Goal: Task Accomplishment & Management: Complete application form

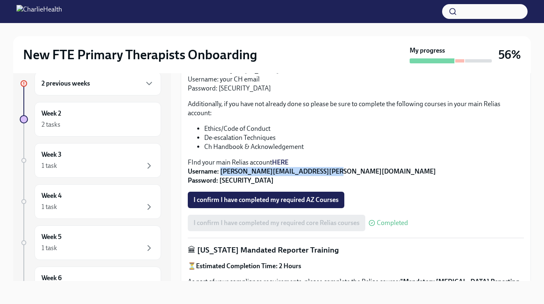
scroll to position [245, 0]
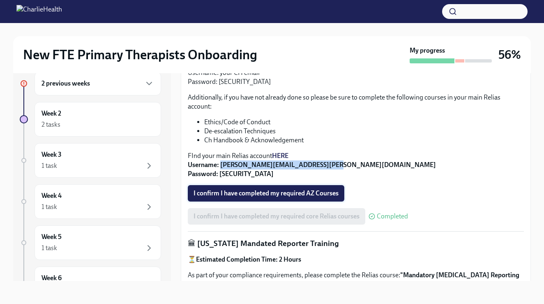
click at [333, 192] on span "I confirm I have completed my required AZ Courses" at bounding box center [266, 193] width 145 height 8
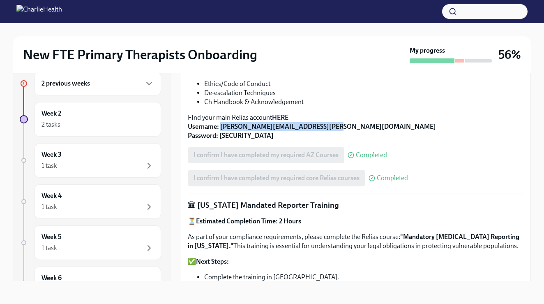
scroll to position [290, 0]
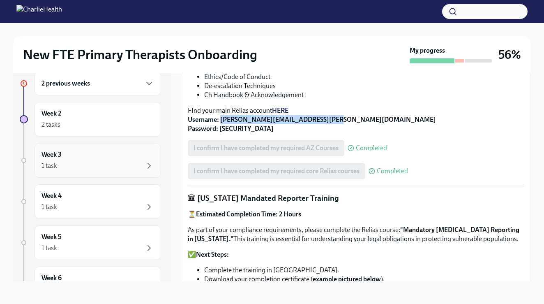
click at [133, 166] on div "1 task" at bounding box center [98, 166] width 113 height 10
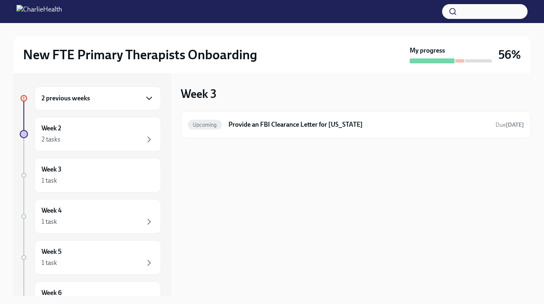
click at [146, 100] on icon "button" at bounding box center [149, 98] width 10 height 10
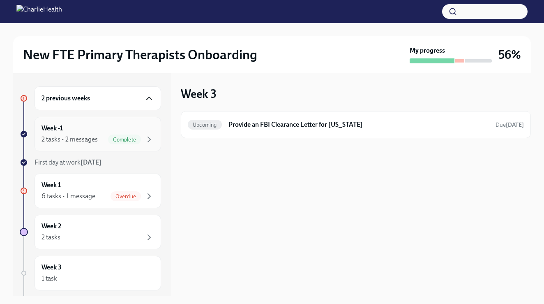
click at [127, 126] on div "Week -1 2 tasks • 2 messages Complete" at bounding box center [98, 134] width 113 height 21
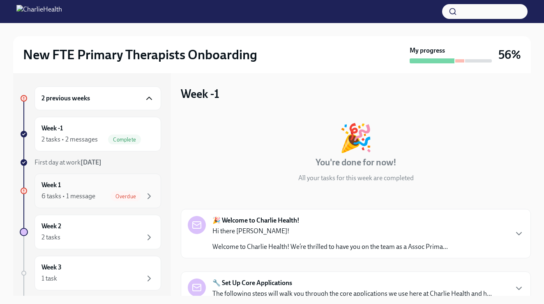
click at [111, 181] on div "Week 1 6 tasks • 1 message Overdue" at bounding box center [98, 190] width 113 height 21
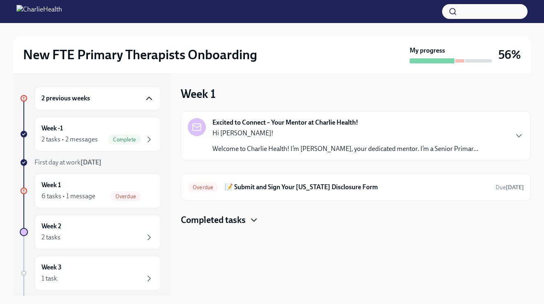
click at [255, 220] on icon "button" at bounding box center [254, 220] width 10 height 10
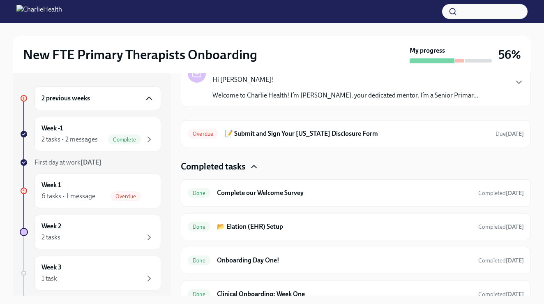
scroll to position [54, 0]
click at [118, 234] on div "2 tasks" at bounding box center [98, 237] width 113 height 10
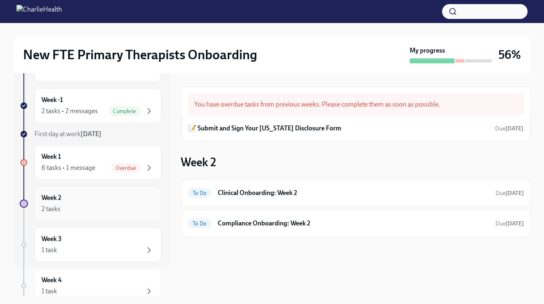
scroll to position [35, 0]
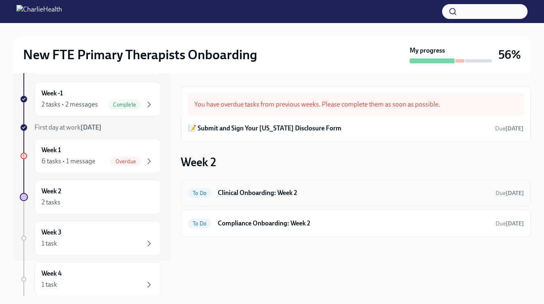
click at [281, 184] on div "To Do Clinical Onboarding: Week 2 Due [DATE]" at bounding box center [356, 192] width 350 height 27
click at [283, 193] on h6 "Clinical Onboarding: Week 2" at bounding box center [353, 192] width 271 height 9
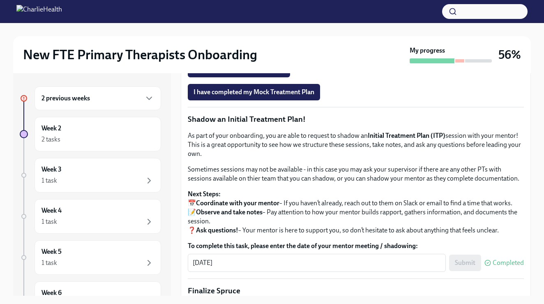
scroll to position [663, 0]
click at [289, 50] on span "Onboarding Mock Treatment Plan" at bounding box center [246, 46] width 105 height 8
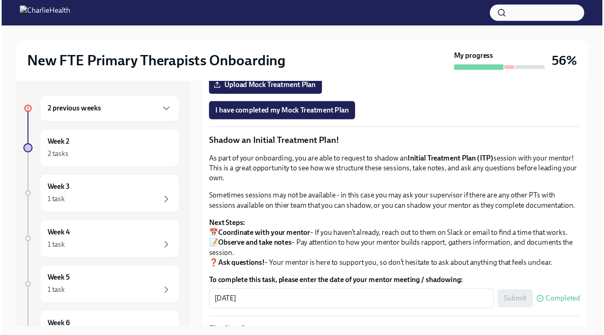
scroll to position [656, 0]
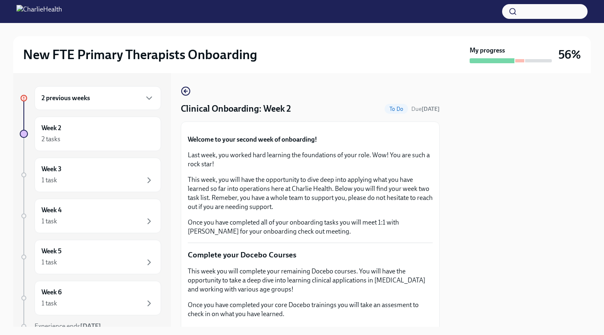
click at [87, 100] on h6 "2 previous weeks" at bounding box center [66, 98] width 49 height 9
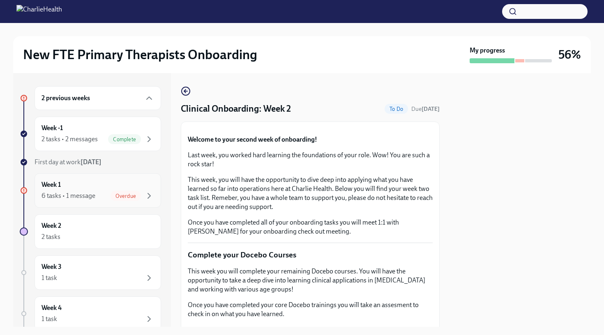
click at [69, 184] on div "Week 1 6 tasks • 1 message Overdue" at bounding box center [98, 190] width 113 height 21
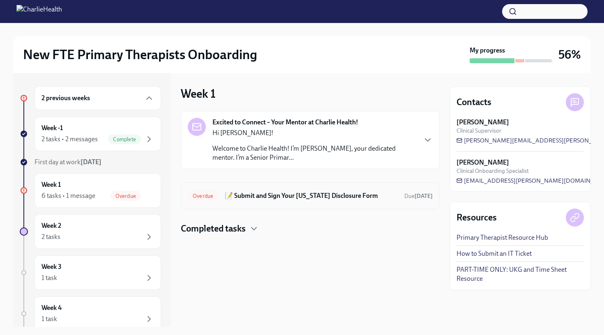
click at [275, 200] on h6 "📝 Submit and Sign Your [US_STATE] Disclosure Form" at bounding box center [311, 196] width 173 height 9
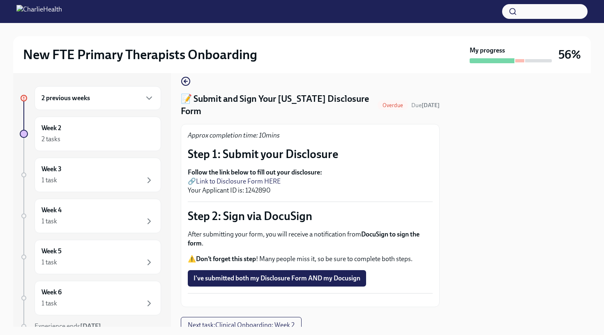
scroll to position [14, 0]
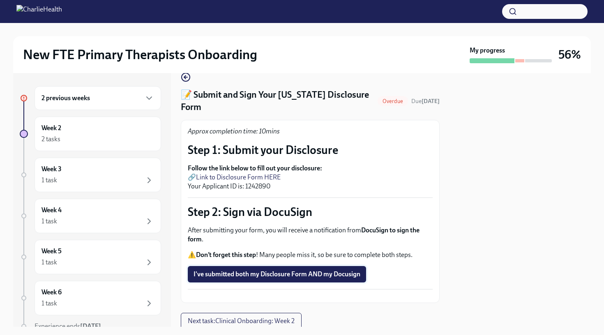
click at [249, 270] on span "I've submitted both my Disclosure Form AND my Docusign" at bounding box center [277, 274] width 167 height 8
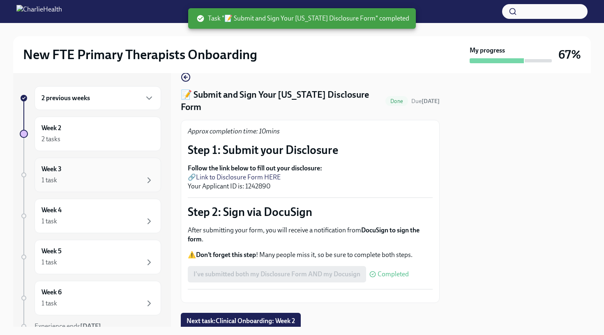
scroll to position [0, 0]
click at [109, 145] on div "Week 2 2 tasks" at bounding box center [98, 134] width 127 height 35
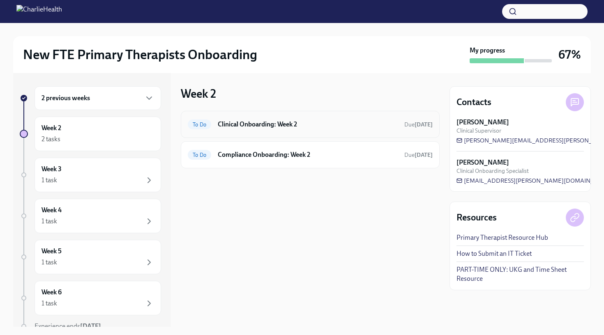
click at [248, 131] on div "To Do Clinical Onboarding: Week 2 Due [DATE]" at bounding box center [310, 124] width 245 height 13
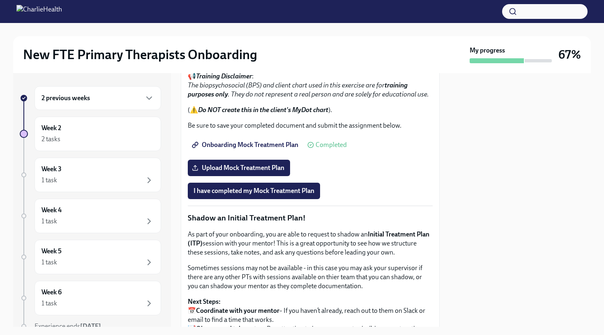
scroll to position [630, 0]
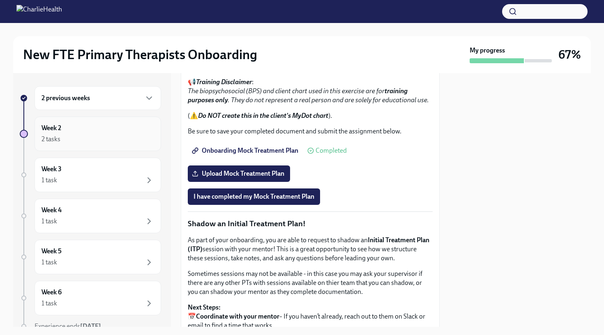
click at [138, 145] on div "Week 2 2 tasks" at bounding box center [98, 134] width 127 height 35
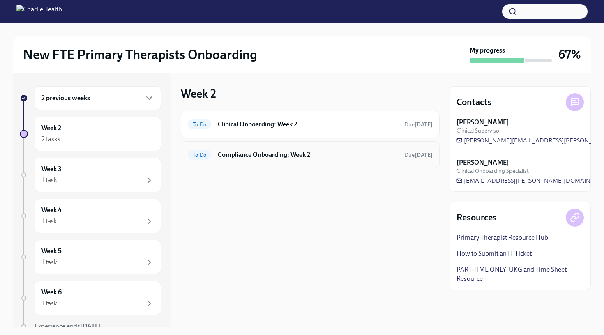
click at [241, 161] on div "To Do Compliance Onboarding: Week 2 Due [DATE]" at bounding box center [310, 154] width 245 height 13
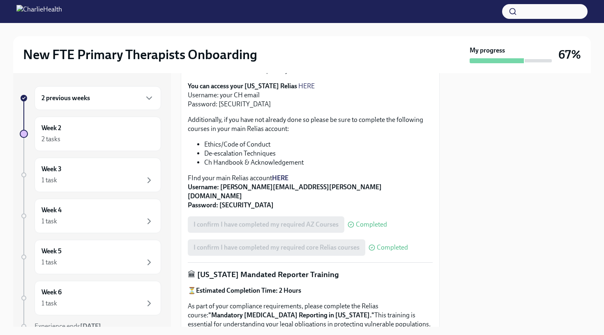
scroll to position [273, 0]
